Goal: Task Accomplishment & Management: Complete application form

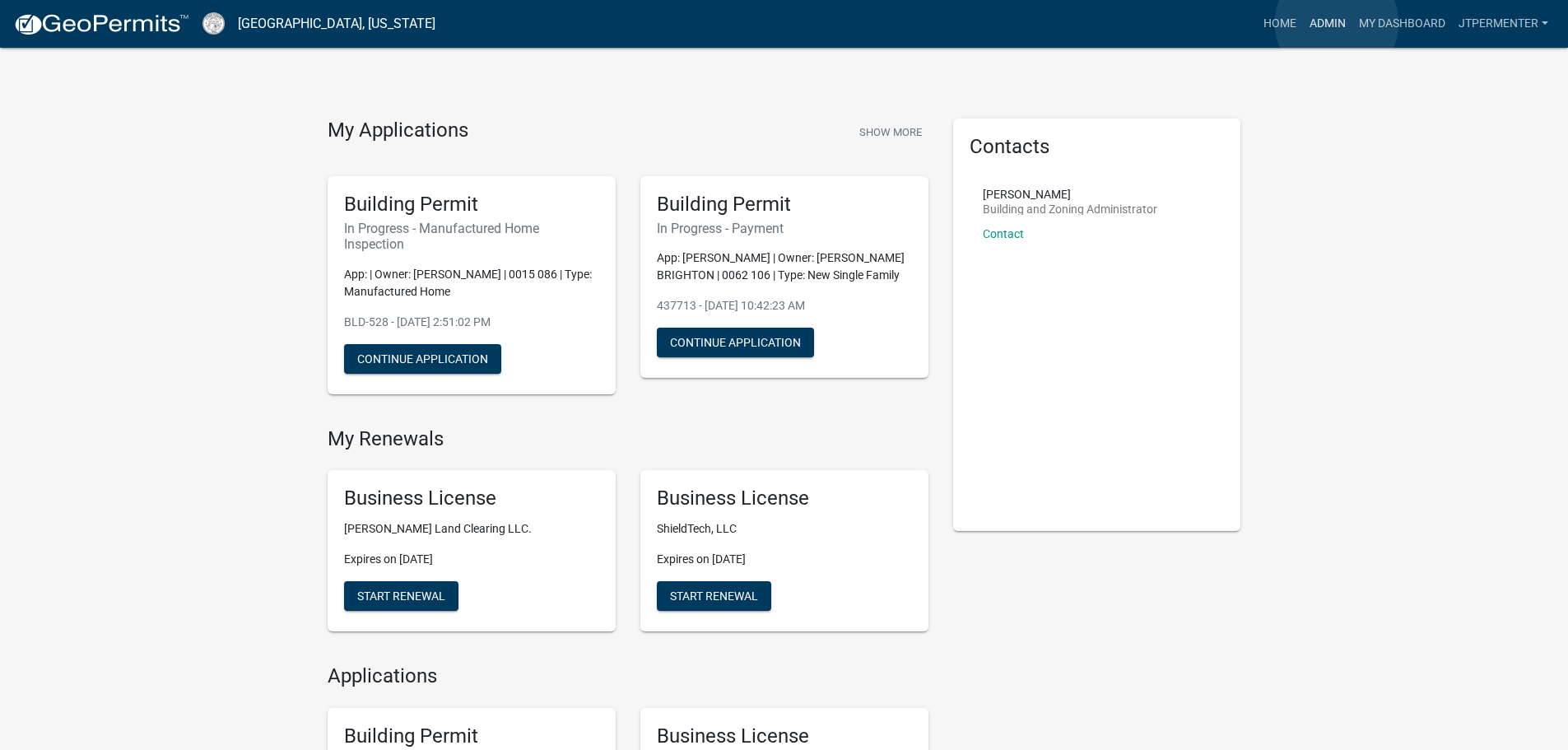
click at [1337, 23] on link "Admin" at bounding box center [1327, 24] width 49 height 31
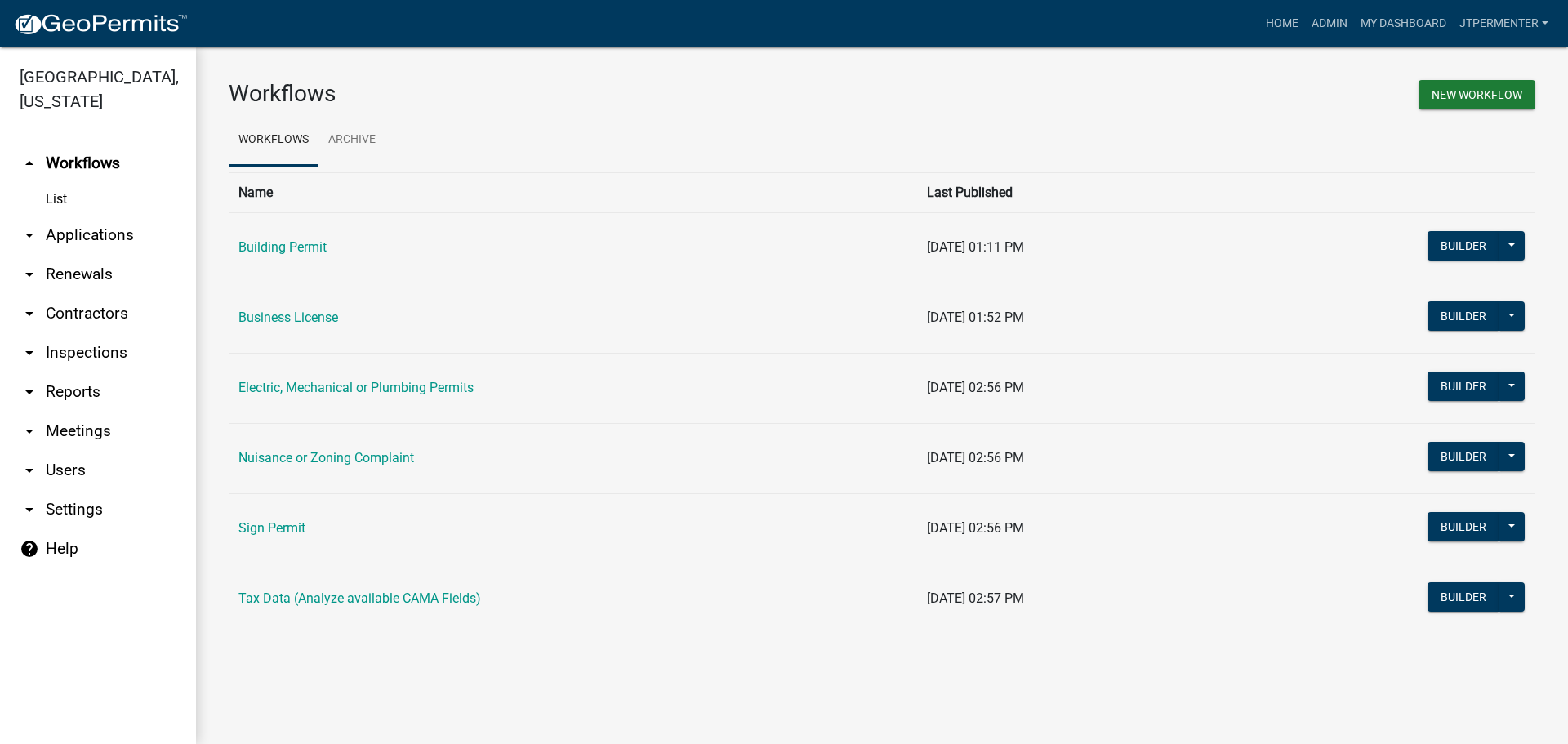
click at [294, 259] on td "Building Permit" at bounding box center [572, 247] width 688 height 70
click at [284, 245] on link "Building Permit" at bounding box center [283, 247] width 88 height 16
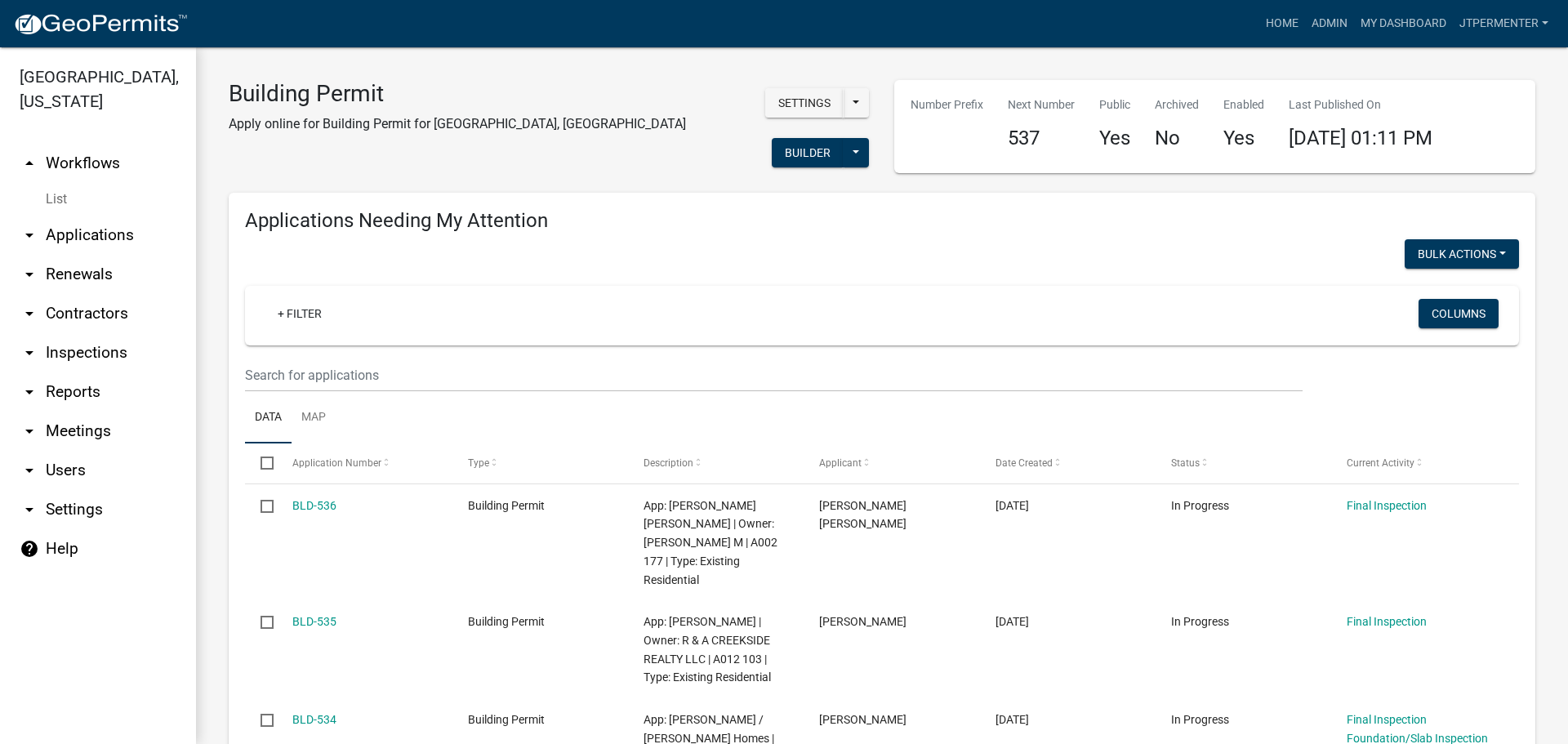
click at [129, 216] on link "arrow_drop_down Applications" at bounding box center [97, 235] width 196 height 39
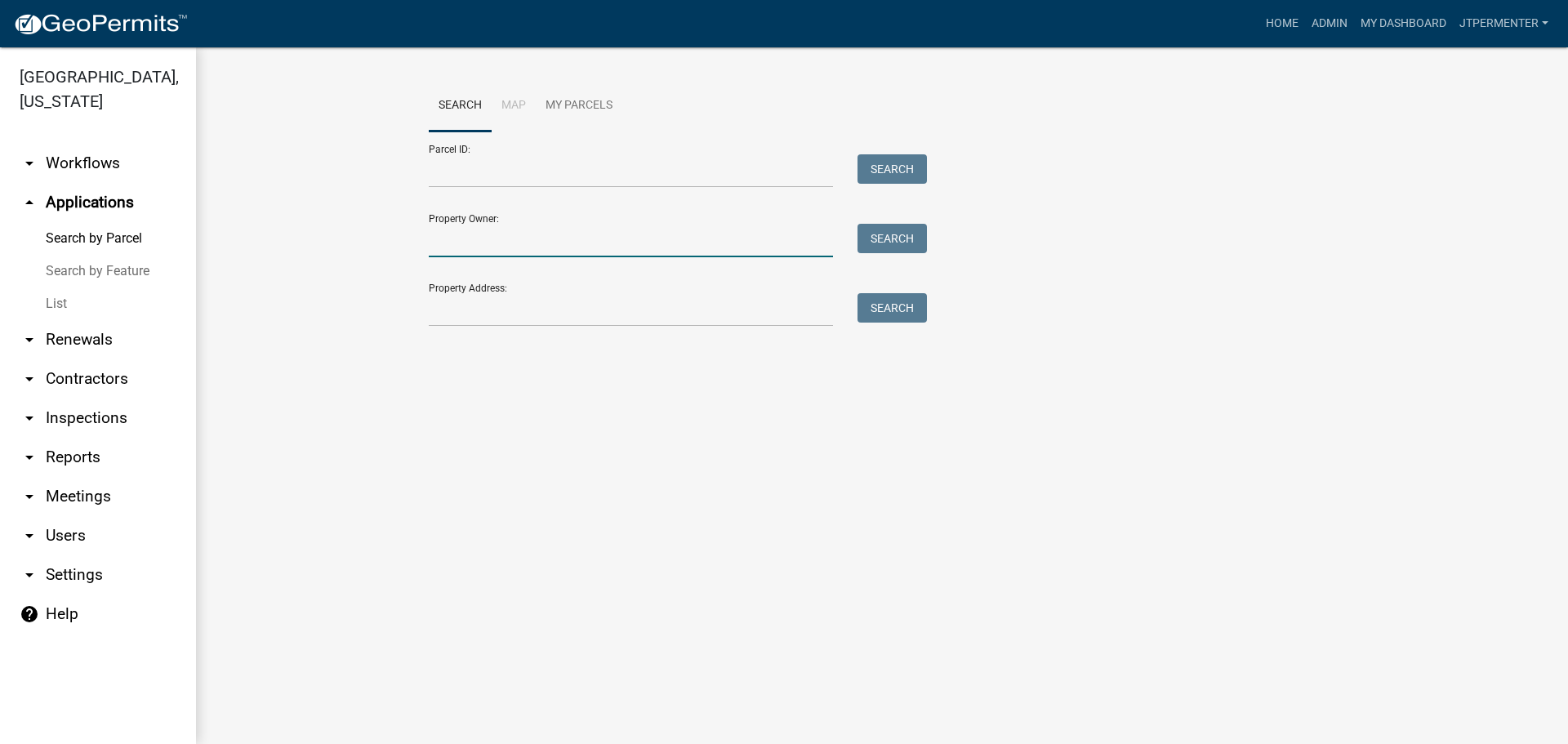
click at [456, 231] on input "Property Owner:" at bounding box center [631, 241] width 405 height 34
click at [879, 246] on button "Search" at bounding box center [893, 238] width 69 height 29
click at [430, 235] on input "deriso" at bounding box center [631, 241] width 405 height 34
type input "o"
type input "lisa"
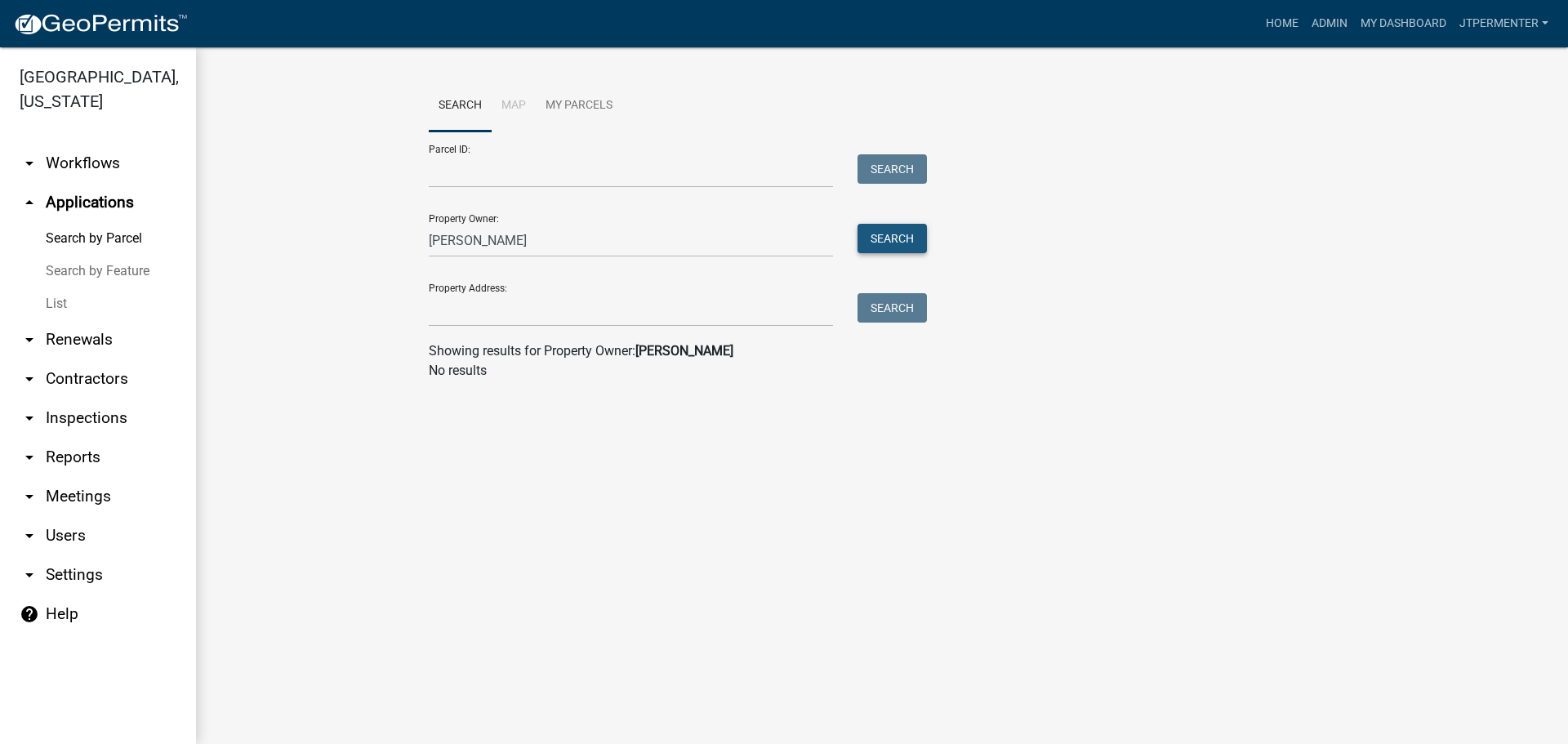
click at [893, 235] on button "Search" at bounding box center [893, 238] width 69 height 29
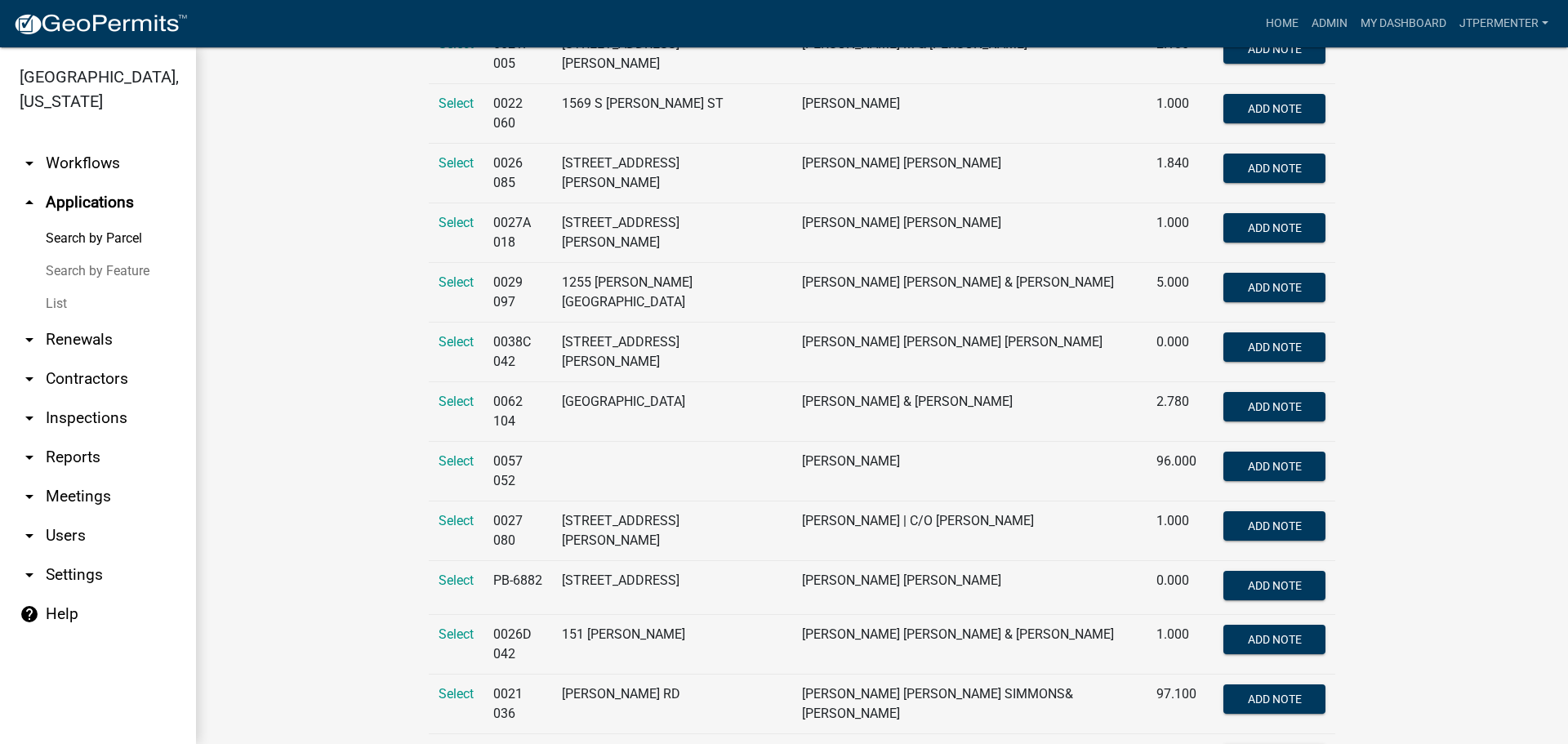
scroll to position [1553, 0]
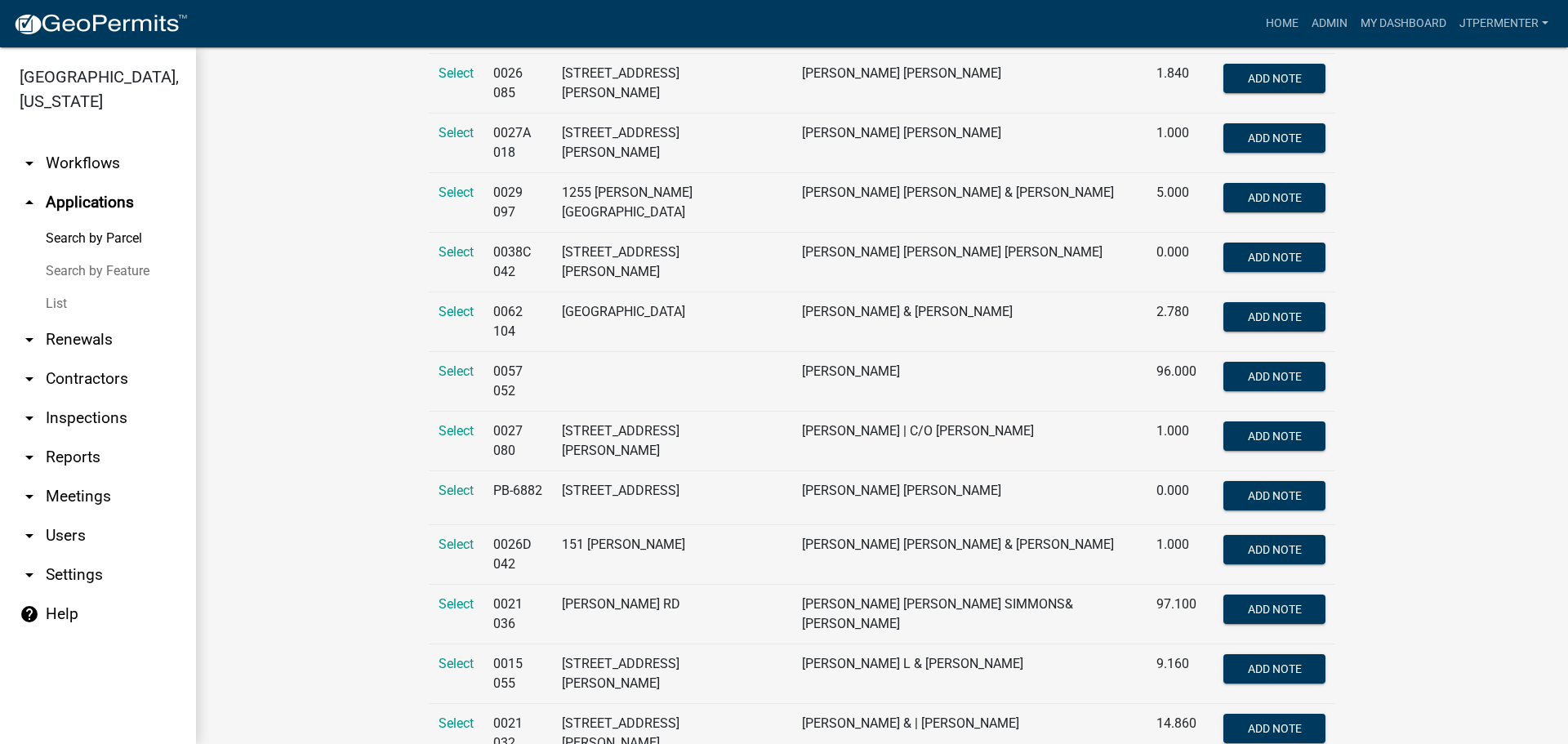
click at [453, 364] on span "Select" at bounding box center [455, 371] width 35 height 16
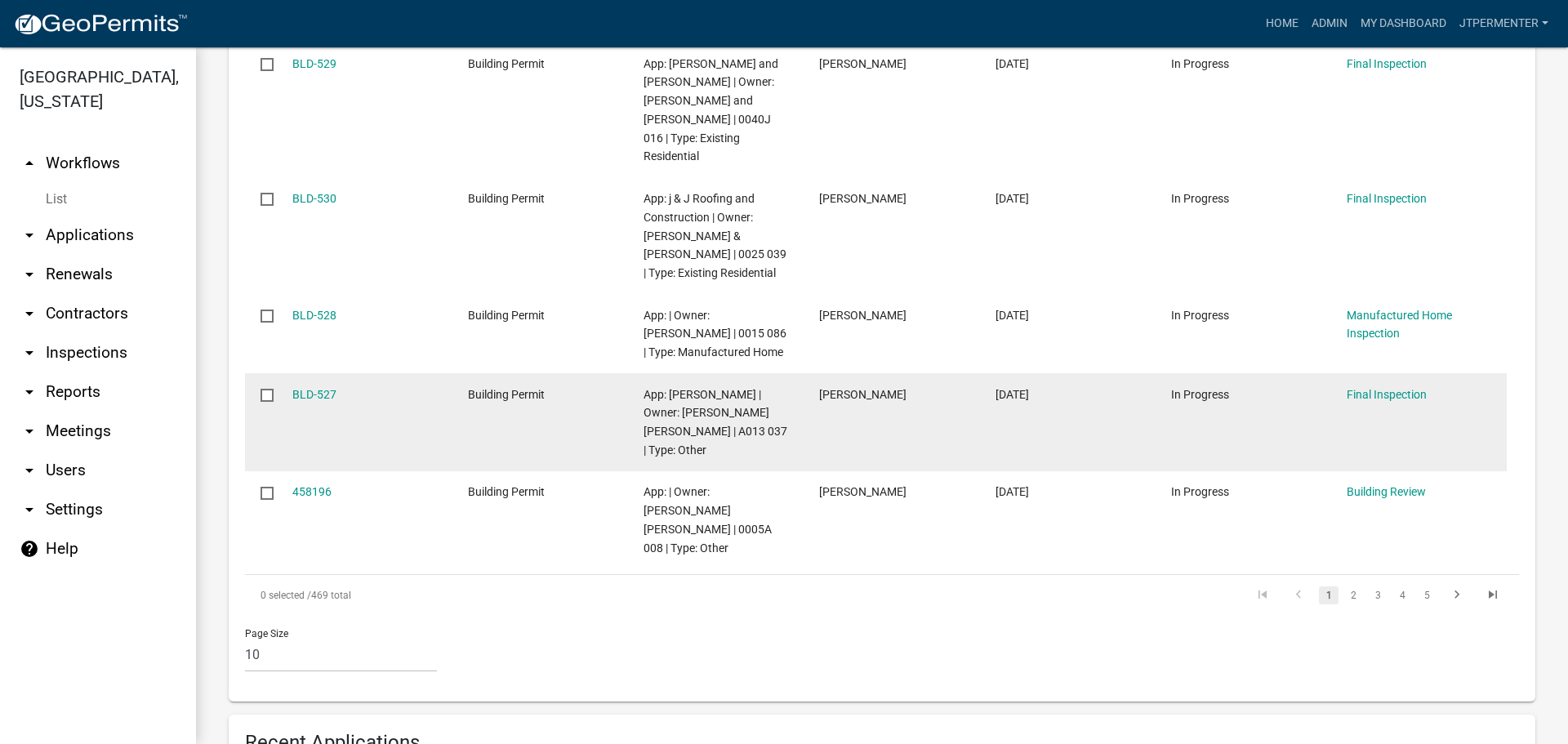
scroll to position [1063, 0]
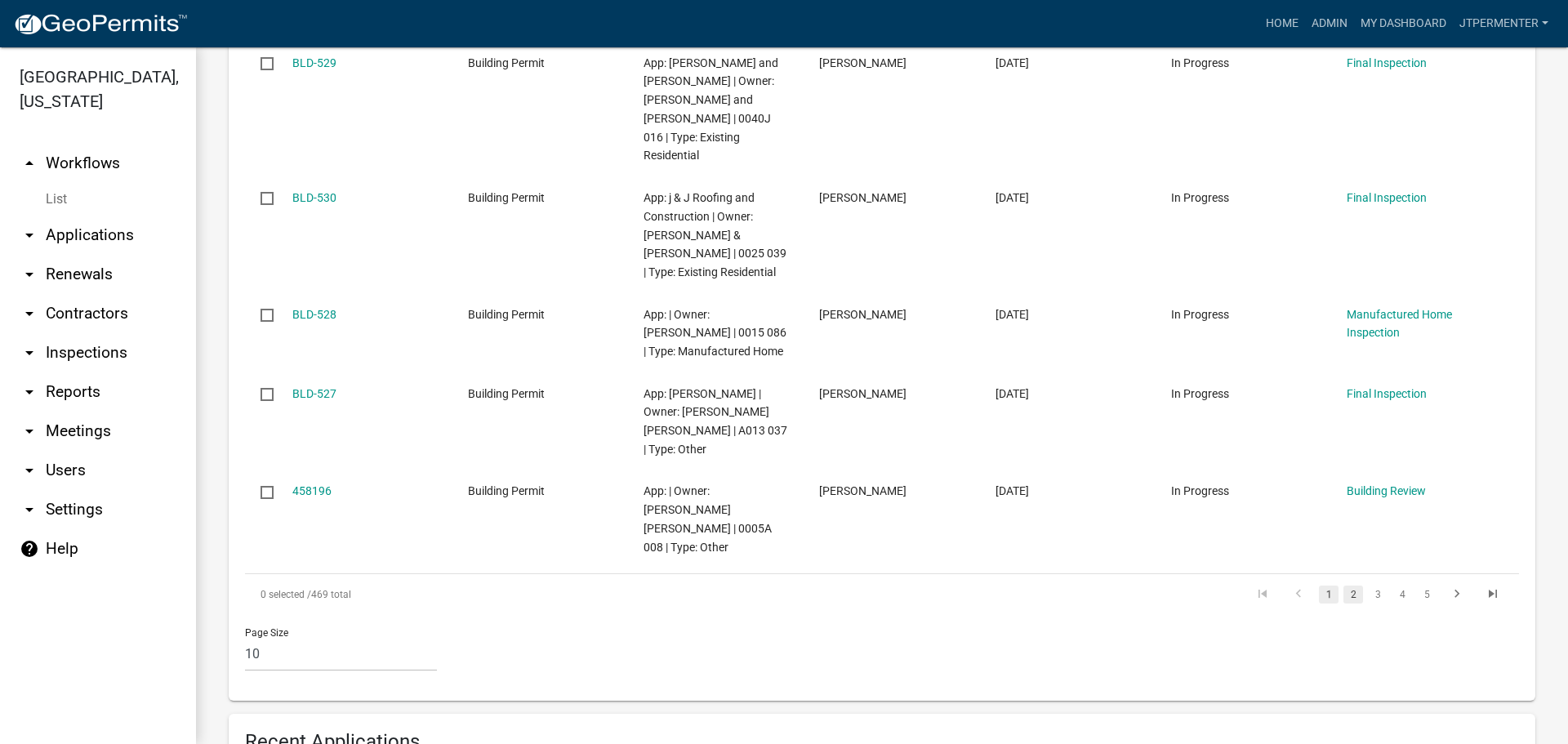
click at [1346, 586] on link "2" at bounding box center [1353, 594] width 20 height 18
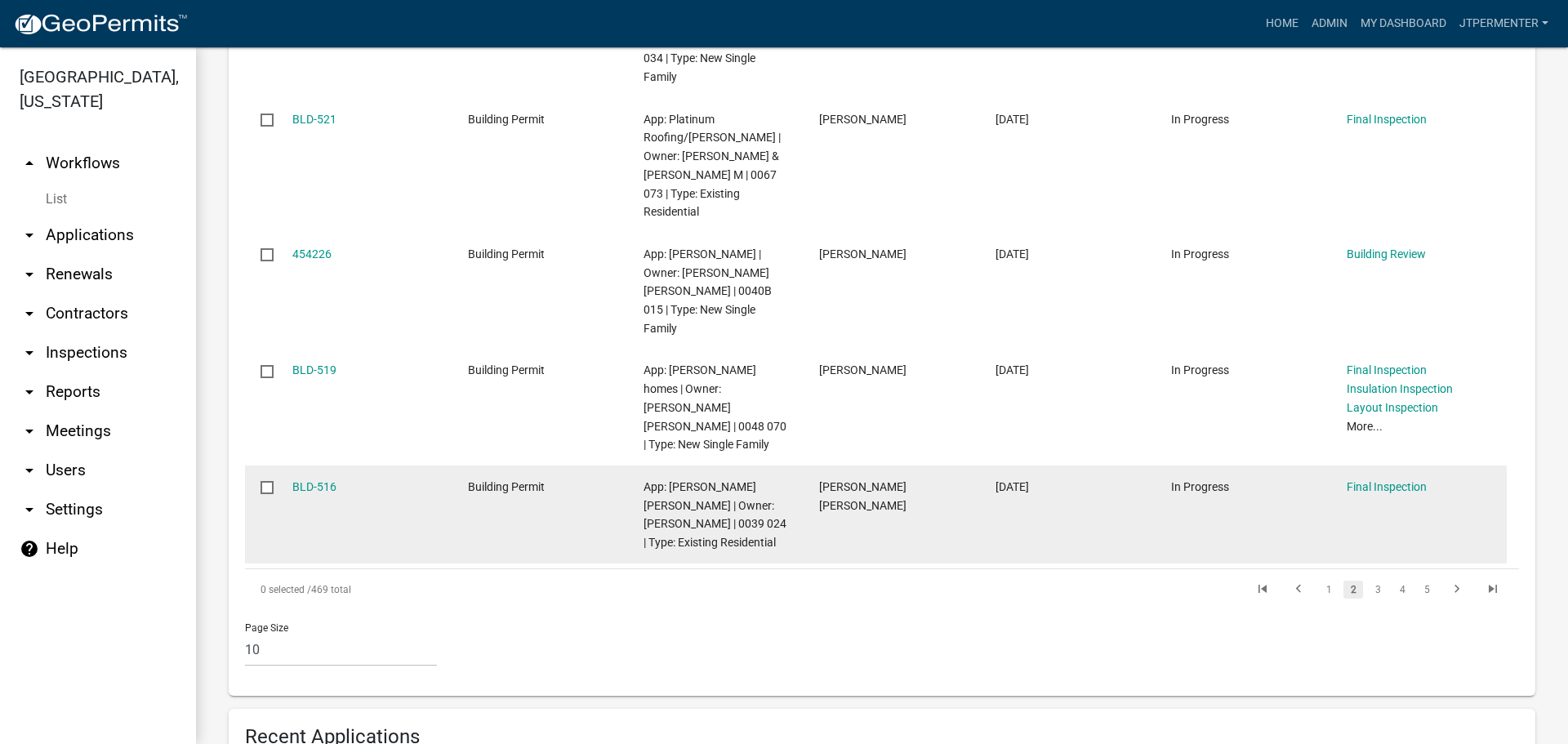
scroll to position [1226, 0]
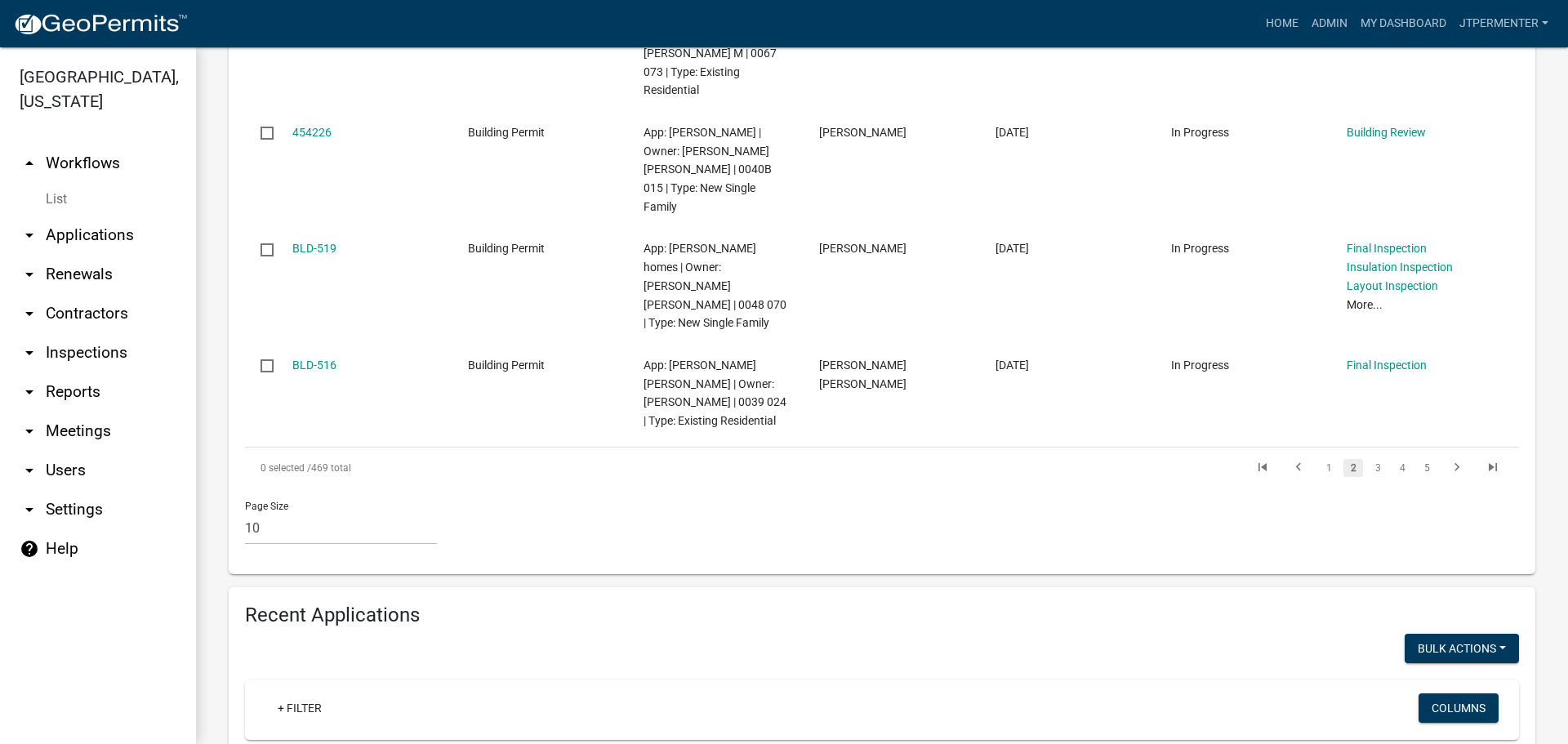
click at [1368, 454] on li "3" at bounding box center [1378, 469] width 24 height 28
click at [1368, 459] on link "3" at bounding box center [1378, 468] width 20 height 18
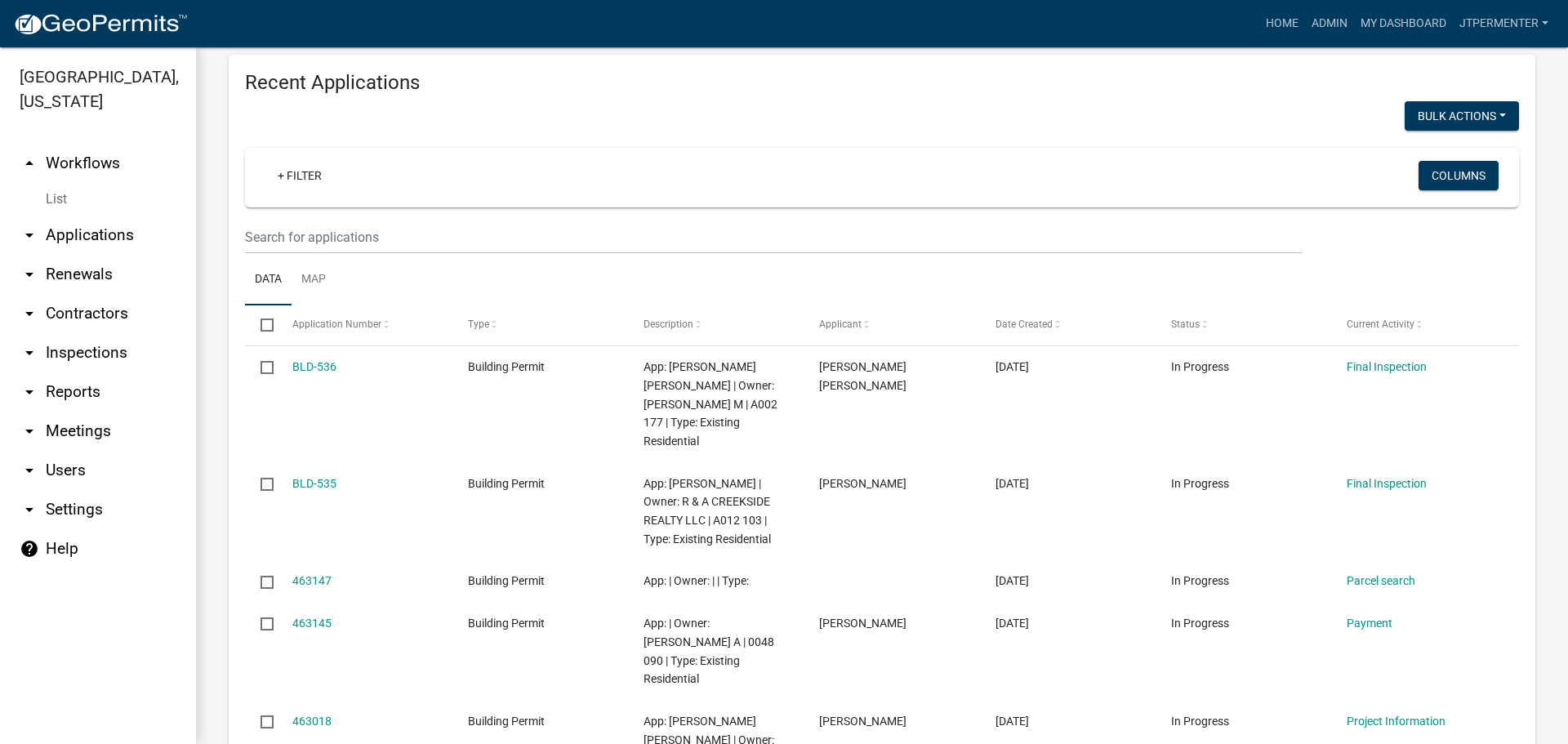
scroll to position [1805, 0]
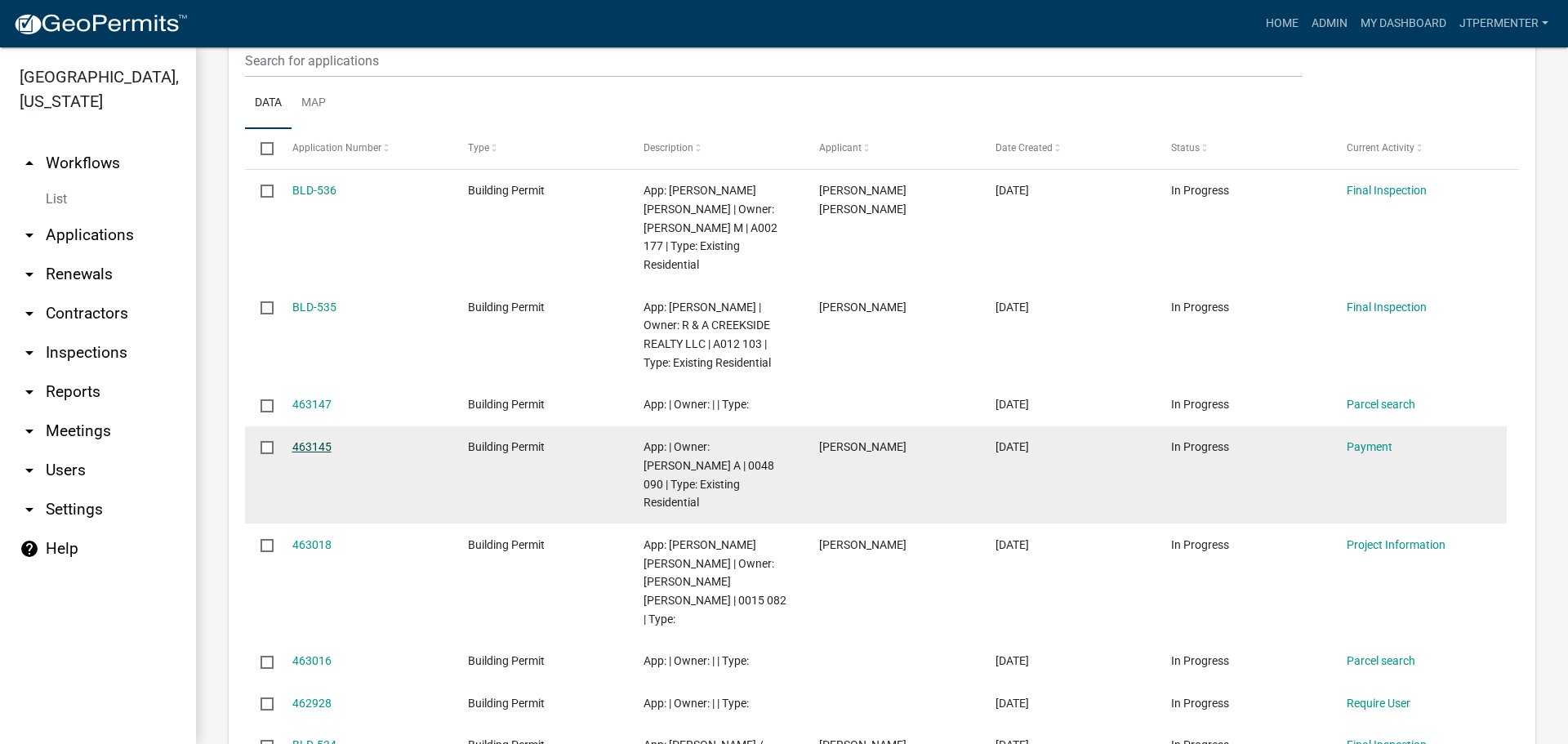
click at [322, 440] on link "463145" at bounding box center [312, 447] width 39 height 13
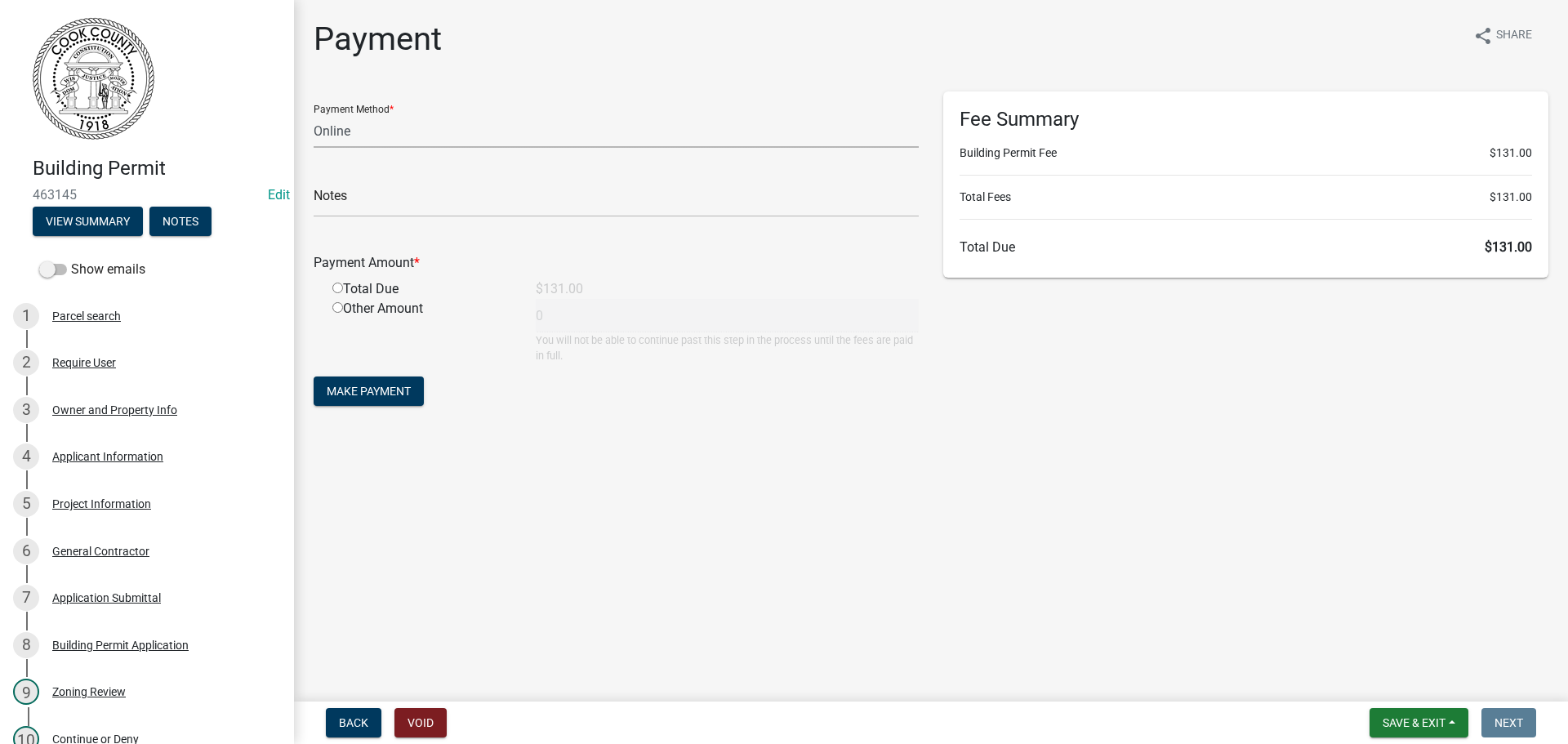
click at [362, 137] on select "Credit Card POS Check Cash Online" at bounding box center [616, 131] width 605 height 34
select select "2: 1"
click at [314, 114] on select "Credit Card POS Check Cash Online" at bounding box center [616, 131] width 605 height 34
click at [375, 201] on input "text" at bounding box center [616, 201] width 605 height 34
type input "O"
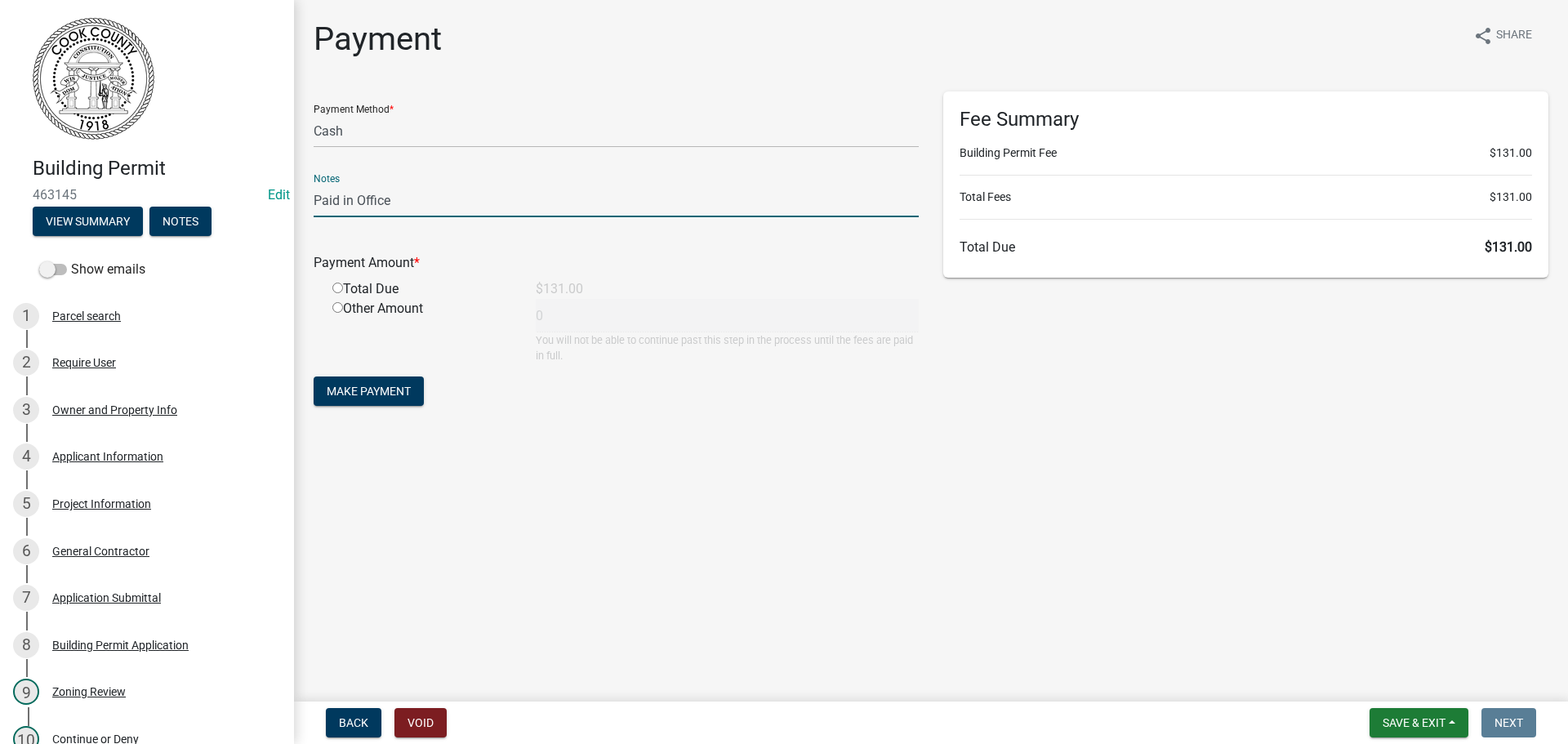
type input "Paid in Office"
click at [335, 286] on input "radio" at bounding box center [337, 288] width 10 height 10
radio input "true"
type input "131"
click at [375, 390] on span "Make Payment" at bounding box center [369, 392] width 84 height 13
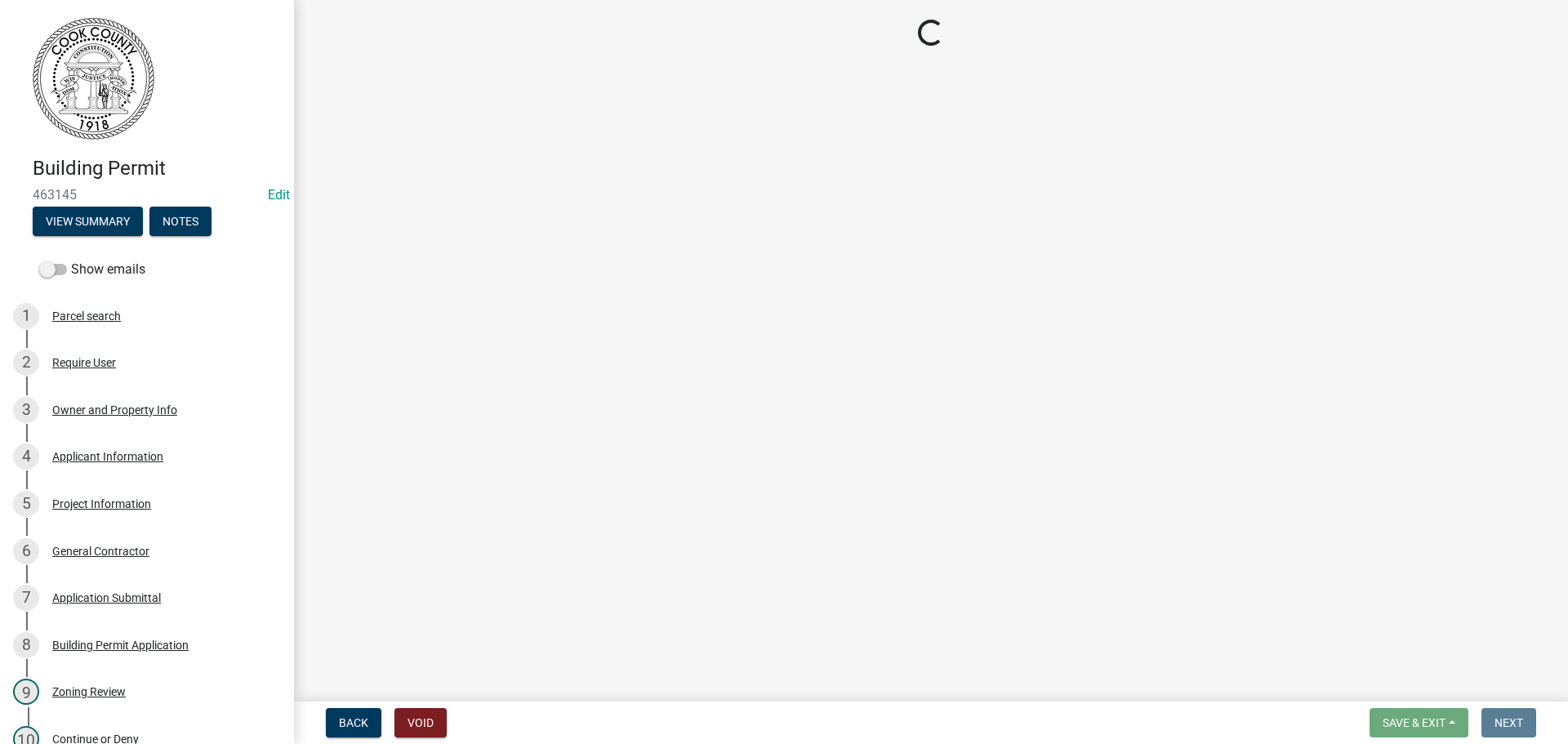
select select "99a32835-11ba-4368-9d1a-cbf1779c6d76"
